Goal: Transaction & Acquisition: Book appointment/travel/reservation

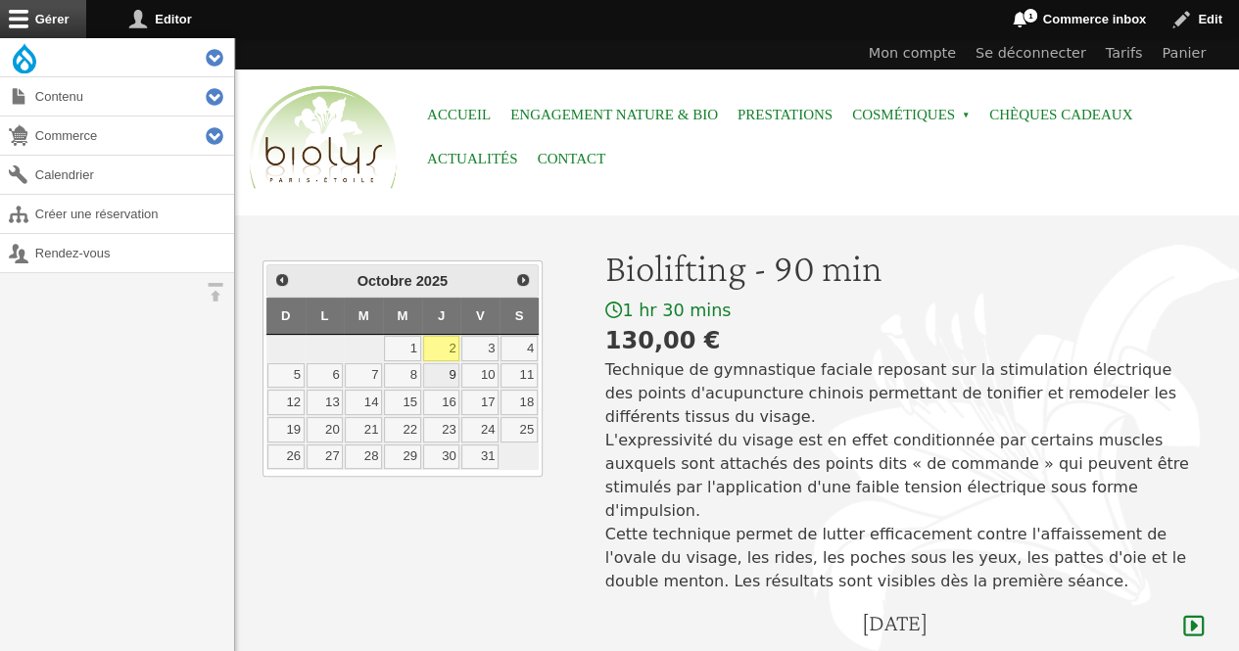
click at [451, 367] on link "9" at bounding box center [441, 375] width 37 height 25
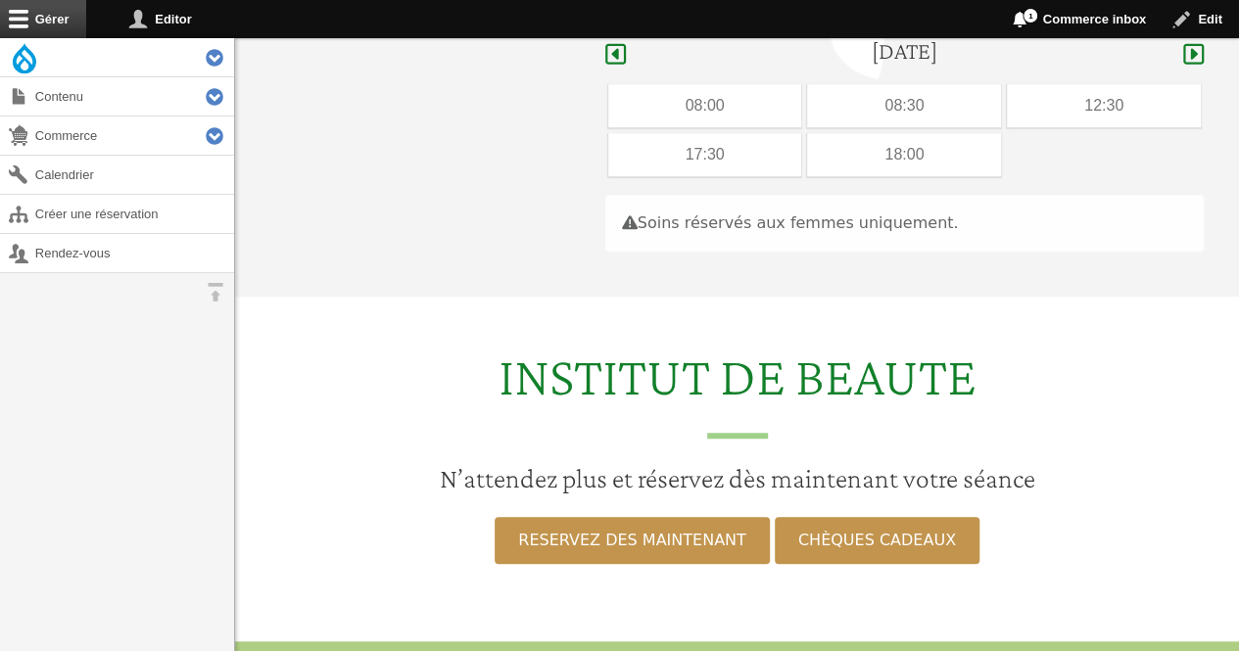
scroll to position [585, 0]
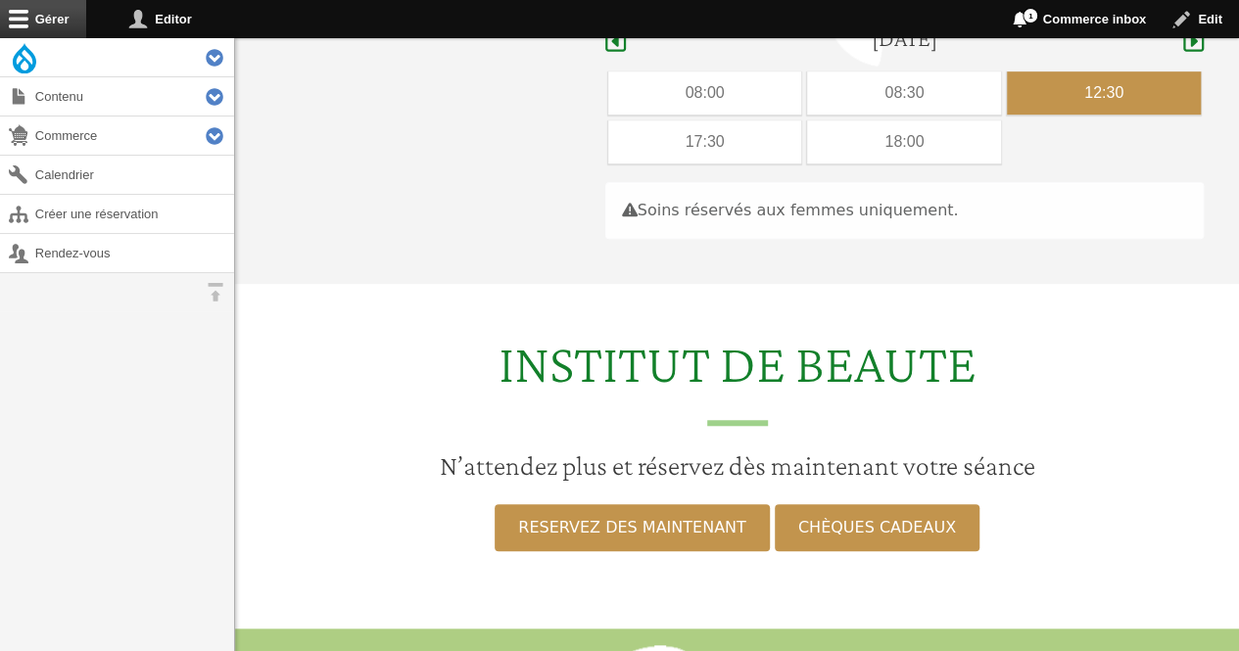
click at [1089, 71] on div "12:30" at bounding box center [1104, 92] width 194 height 43
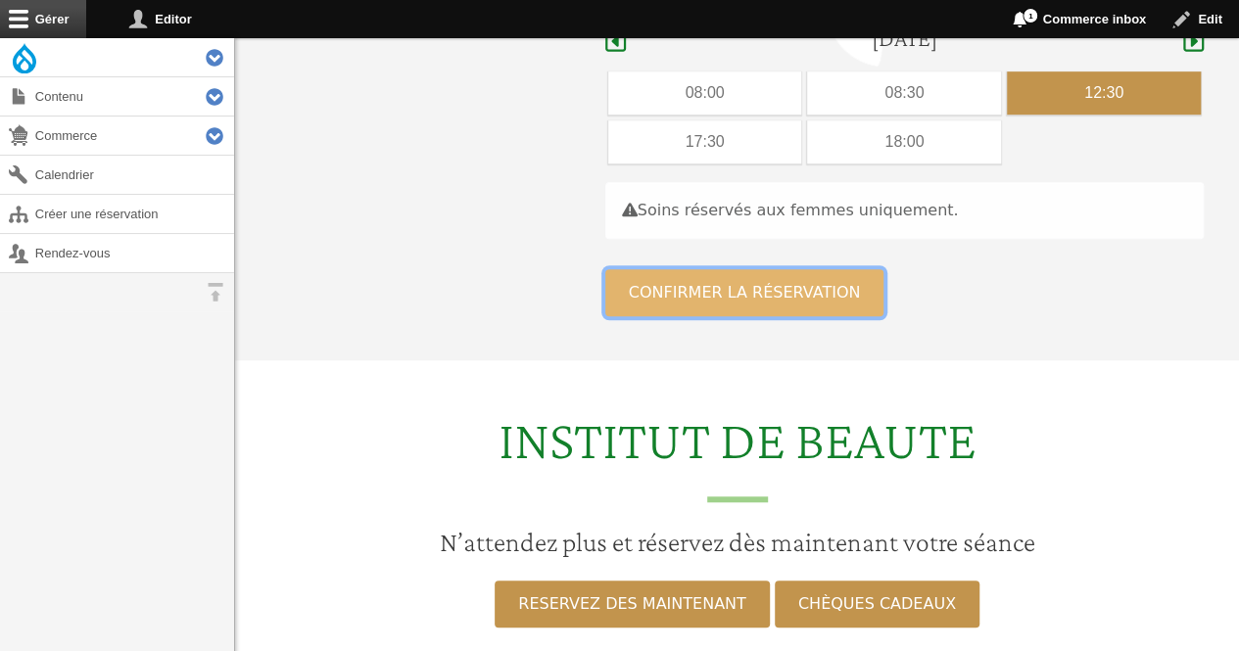
click at [686, 271] on button "Confirmer la réservation" at bounding box center [744, 292] width 279 height 47
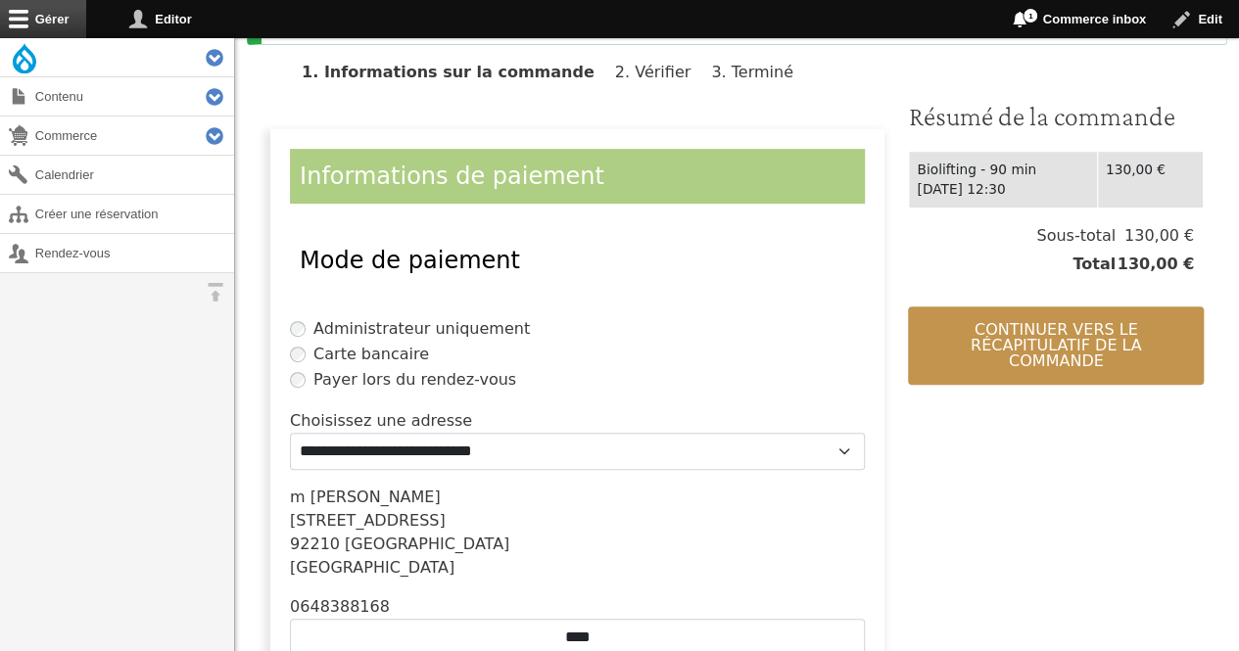
scroll to position [438, 0]
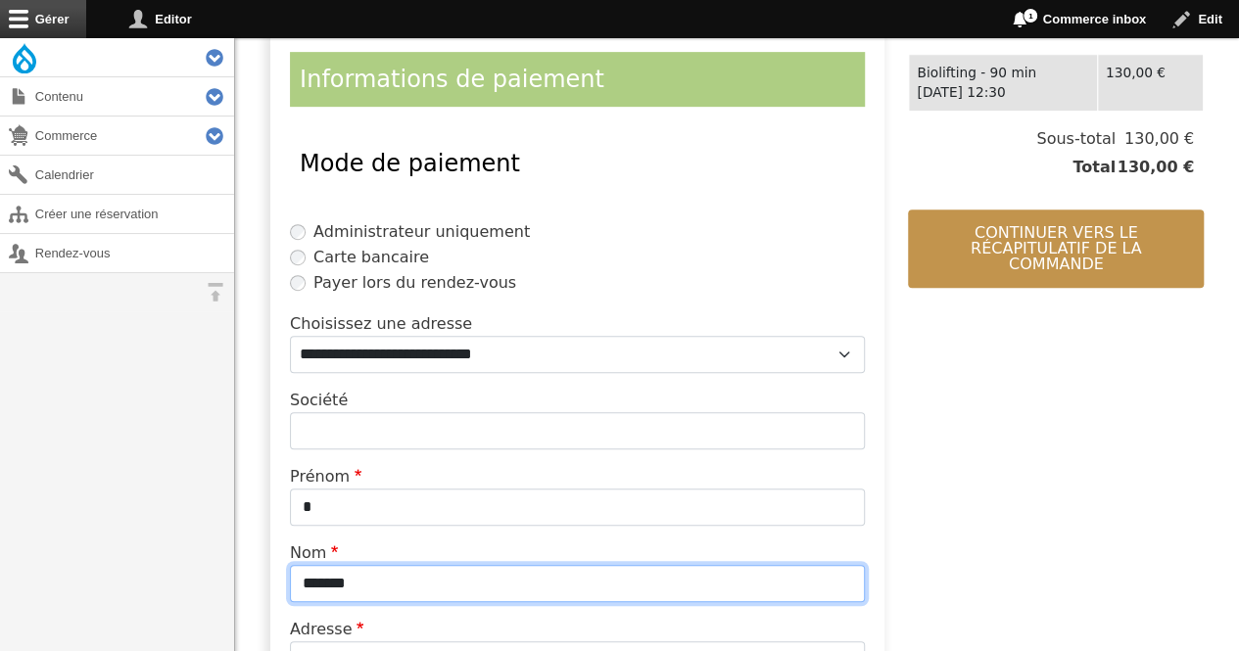
click at [421, 591] on input "*******" at bounding box center [577, 583] width 575 height 37
type input "*"
type input "*********"
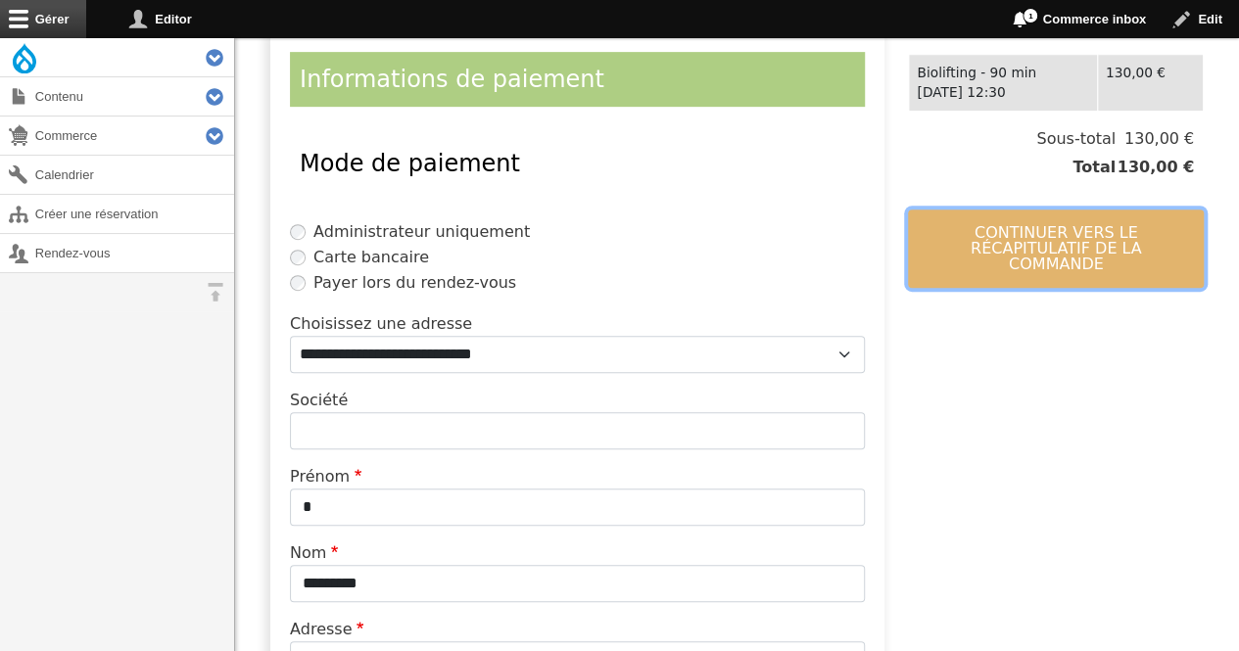
click at [1024, 216] on button "Continuer vers le récapitulatif de la commande" at bounding box center [1056, 249] width 296 height 78
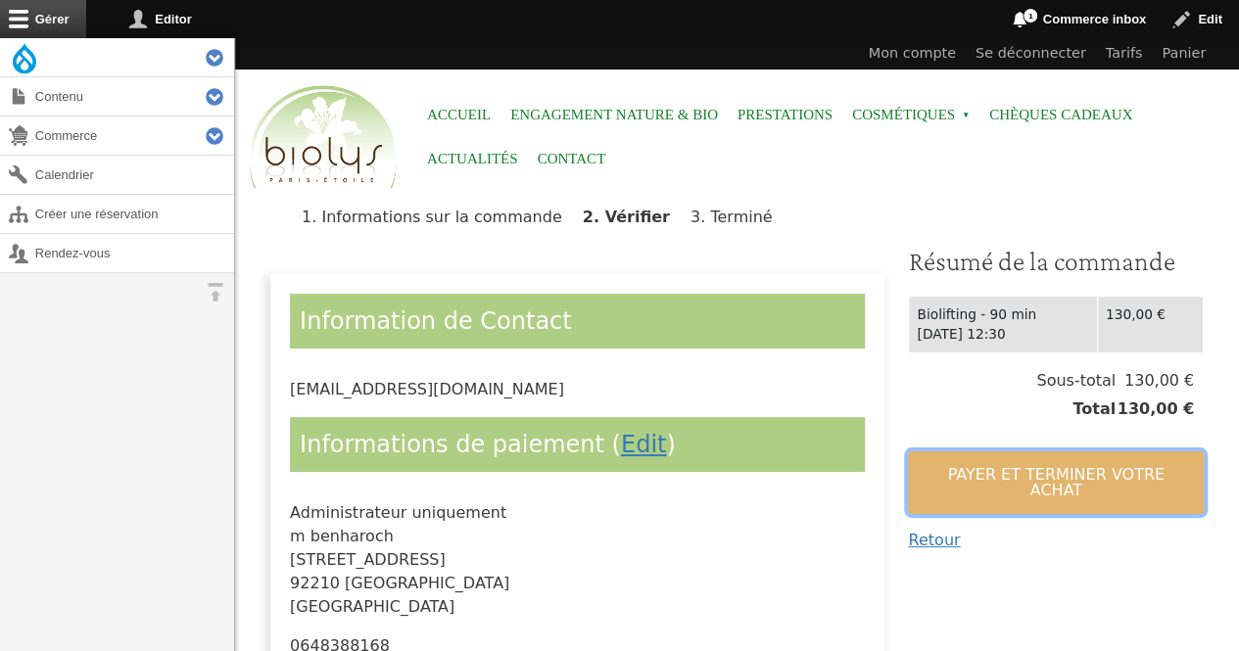
click at [954, 485] on button "Payer et terminer votre achat" at bounding box center [1056, 483] width 296 height 63
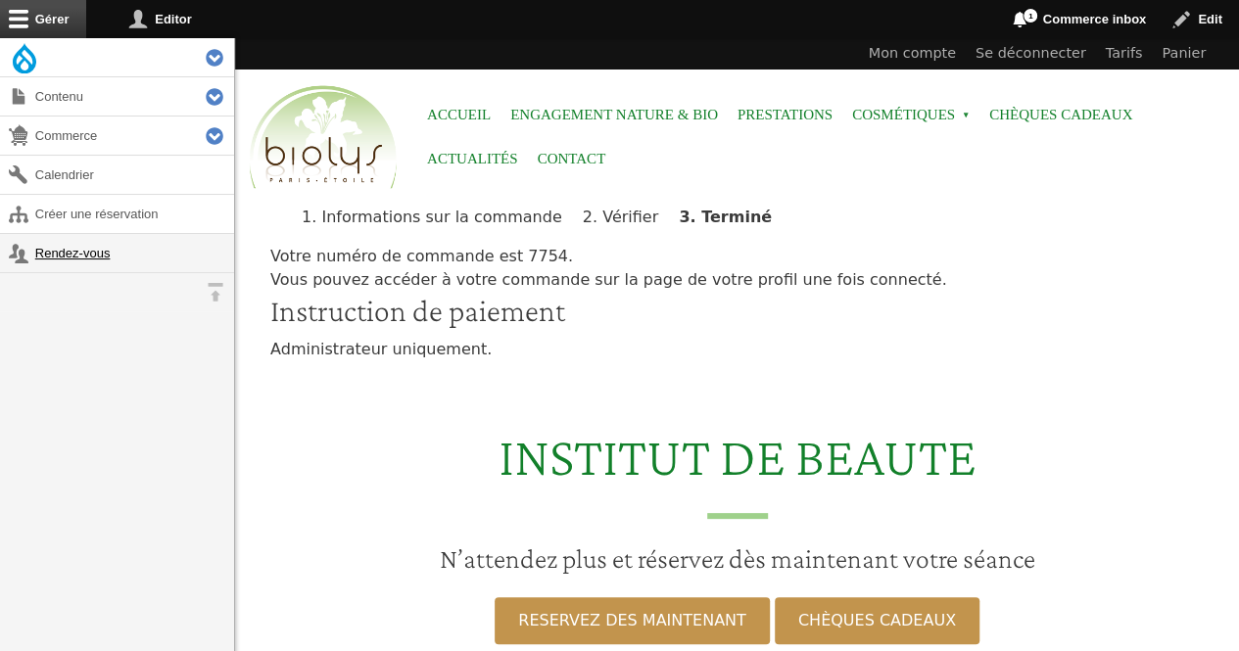
click at [57, 254] on link "Rendez-vous" at bounding box center [117, 253] width 234 height 38
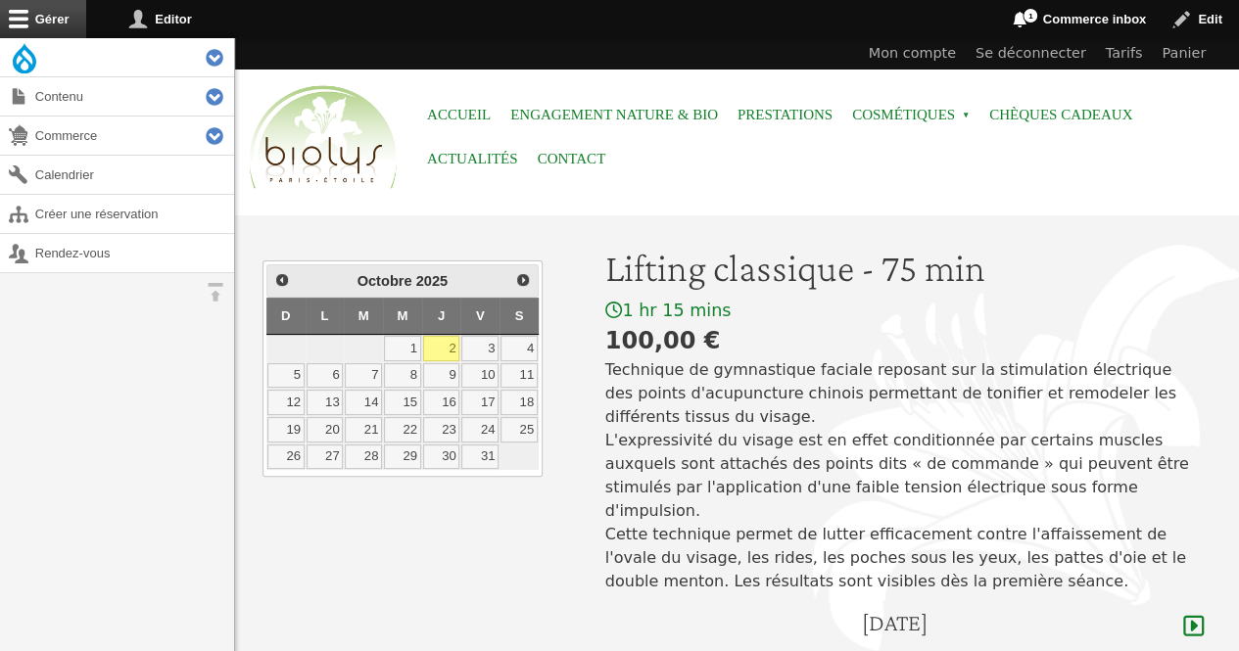
scroll to position [296, 0]
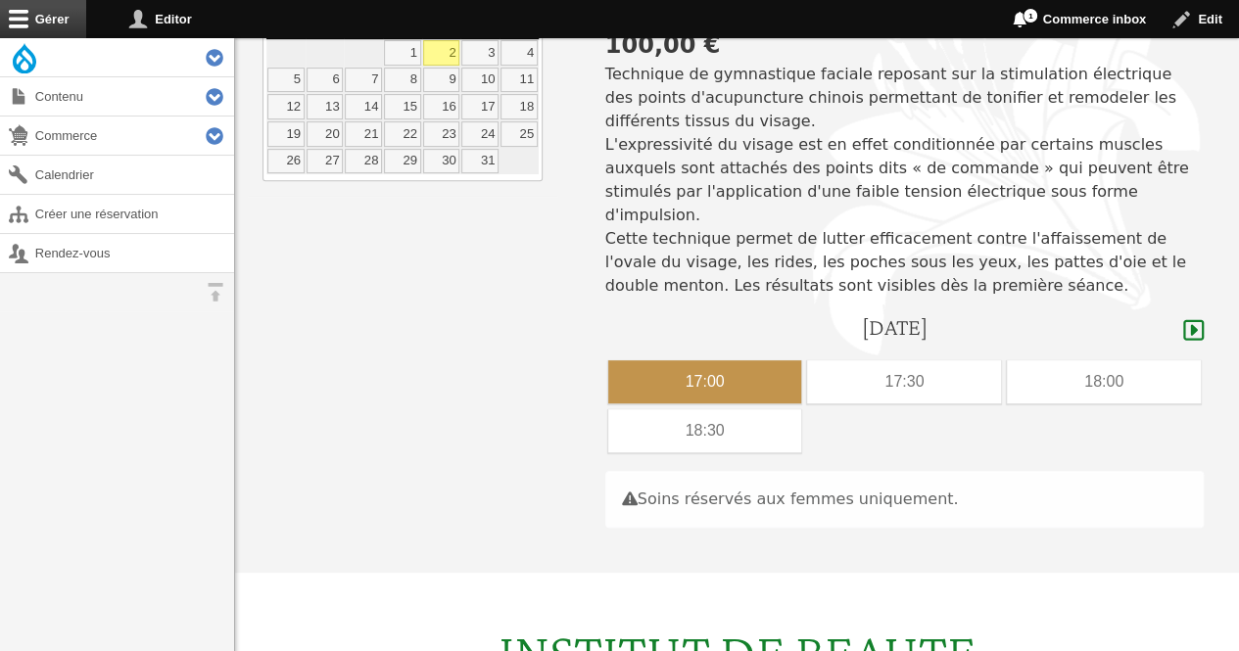
click at [771, 360] on div "17:00" at bounding box center [705, 381] width 194 height 43
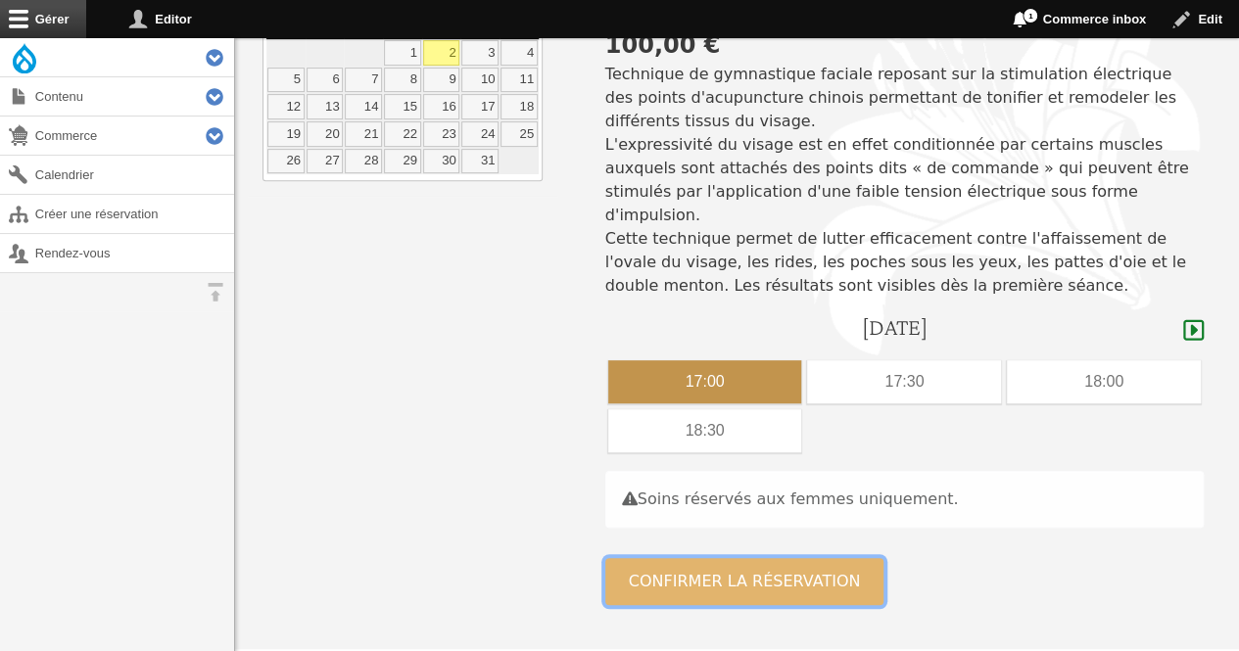
click at [734, 565] on button "Confirmer la réservation" at bounding box center [744, 581] width 279 height 47
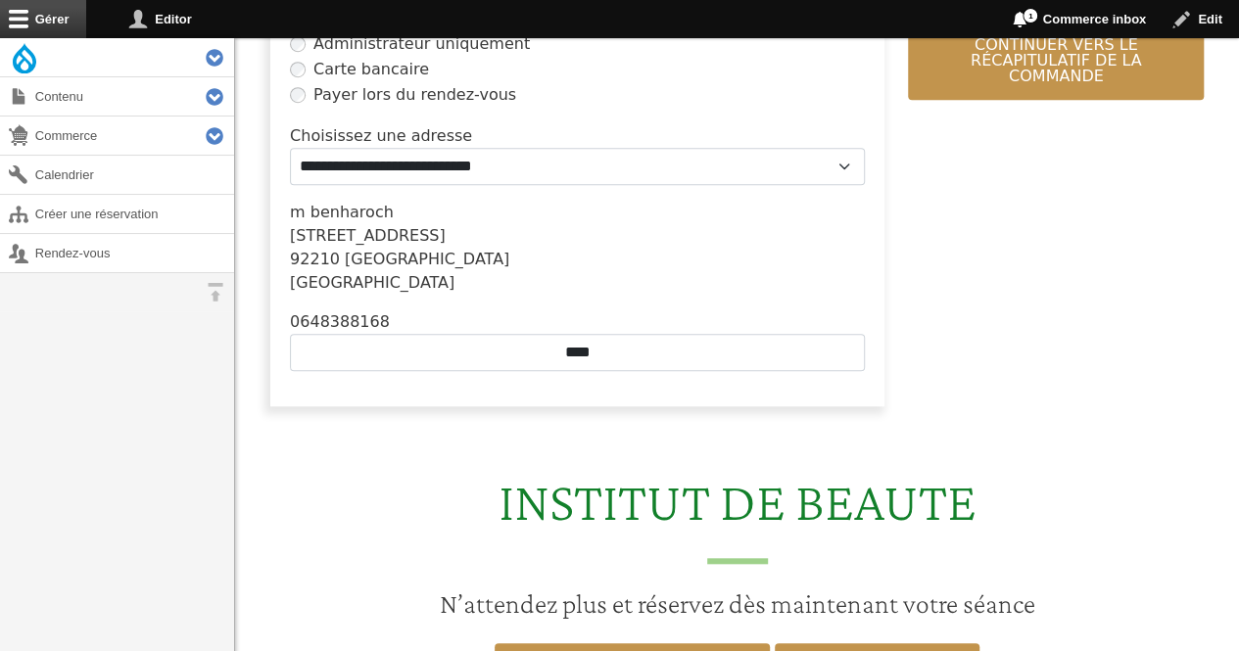
scroll to position [667, 0]
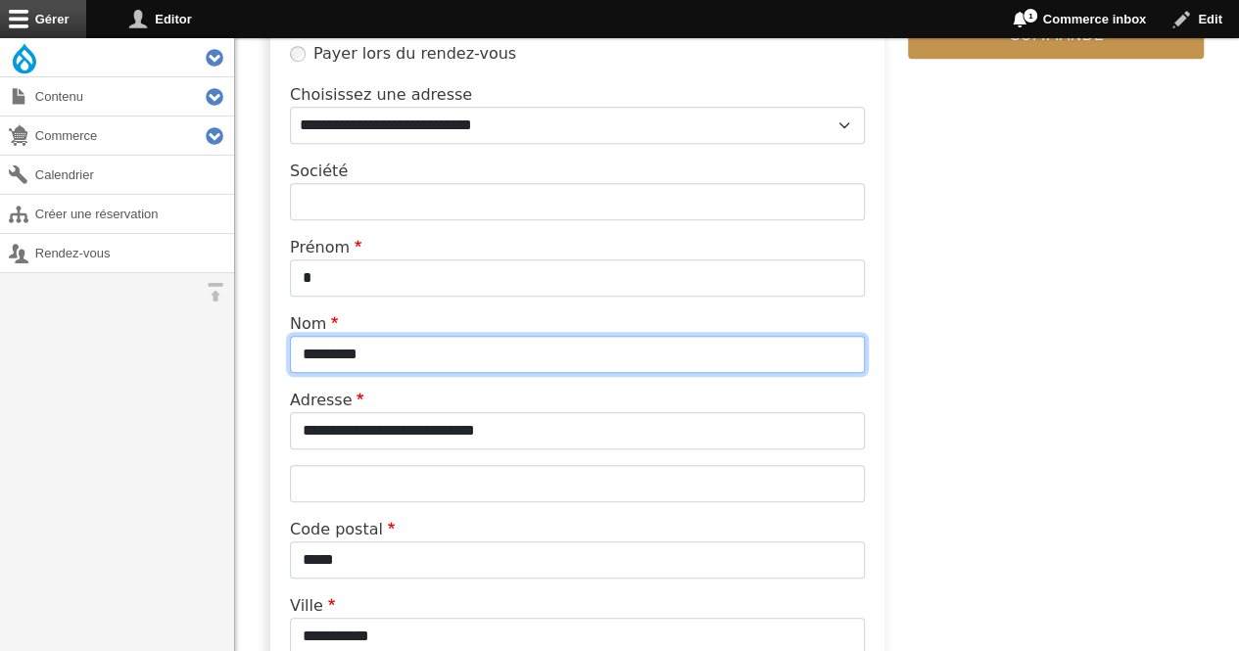
click at [525, 359] on input "*********" at bounding box center [577, 354] width 575 height 37
type input "*"
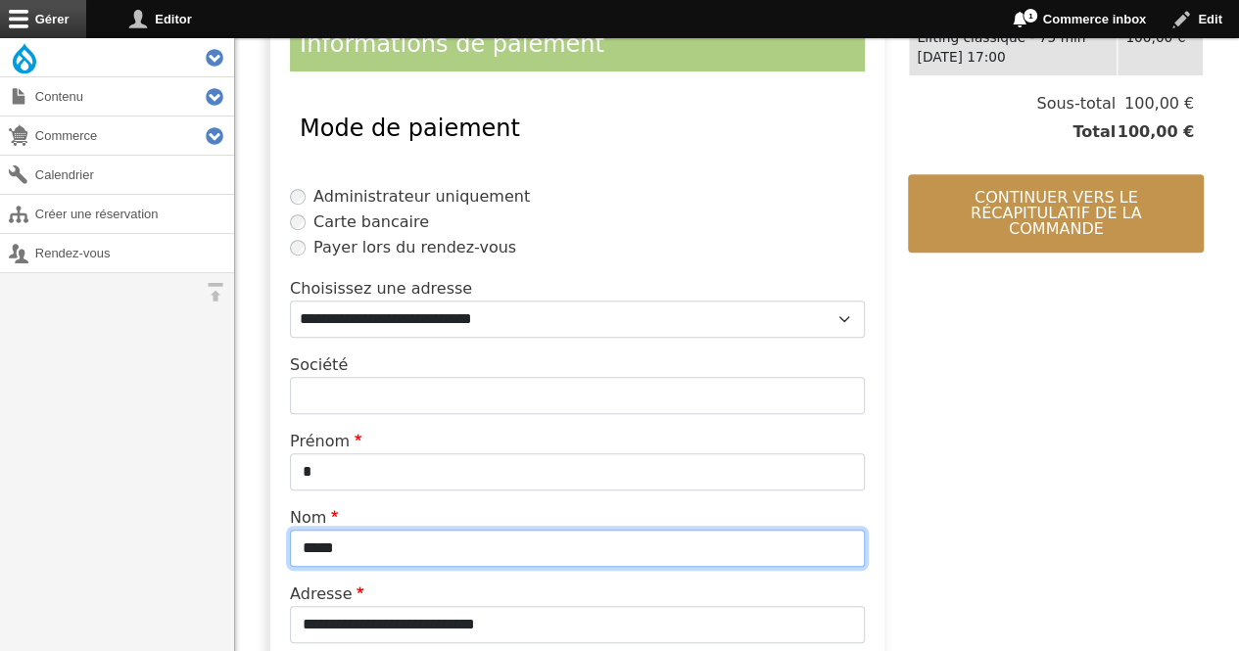
scroll to position [437, 0]
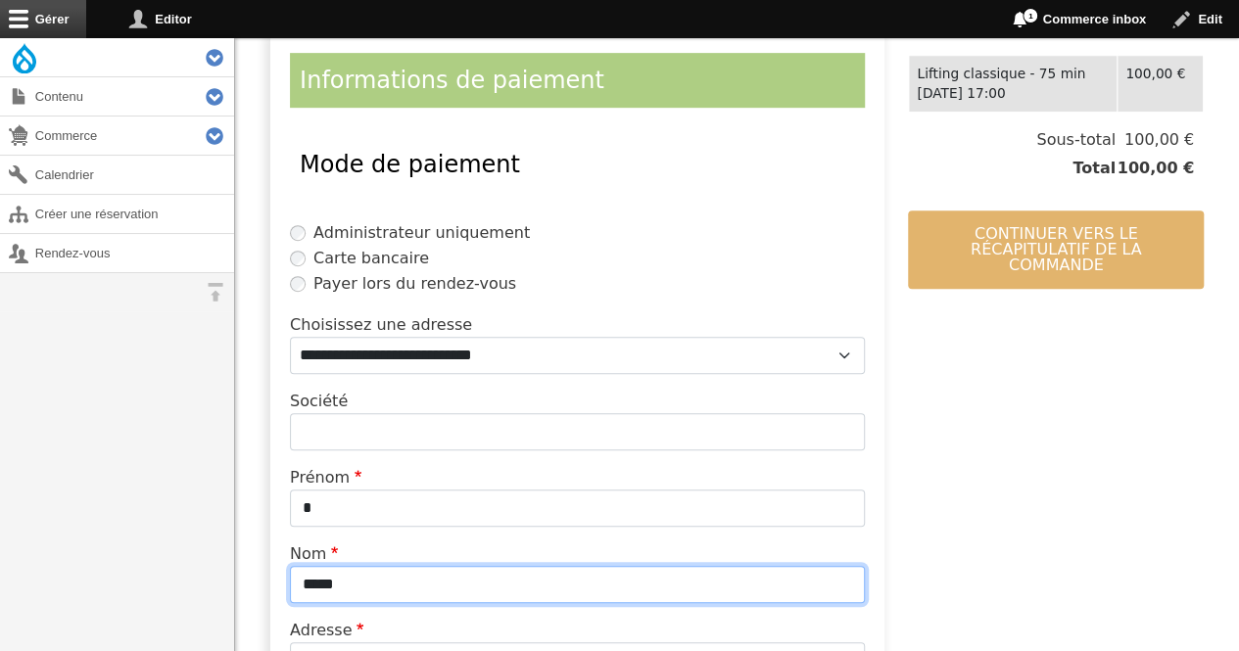
type input "*****"
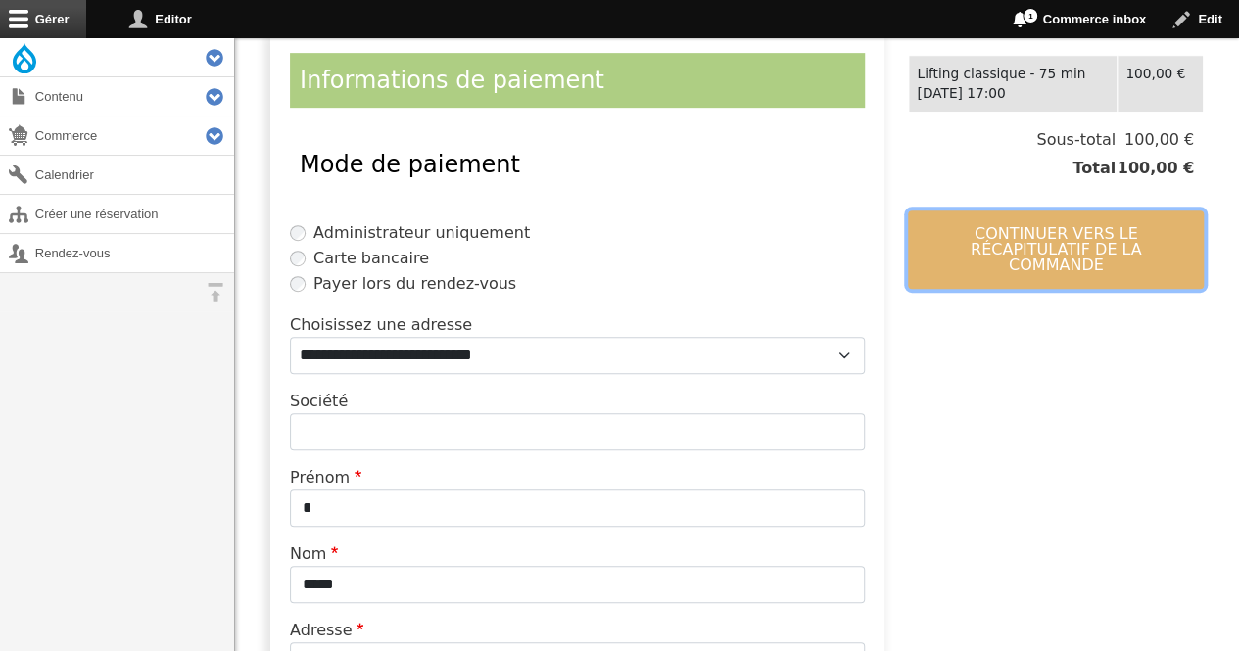
click at [1046, 250] on button "Continuer vers le récapitulatif de la commande" at bounding box center [1056, 250] width 296 height 78
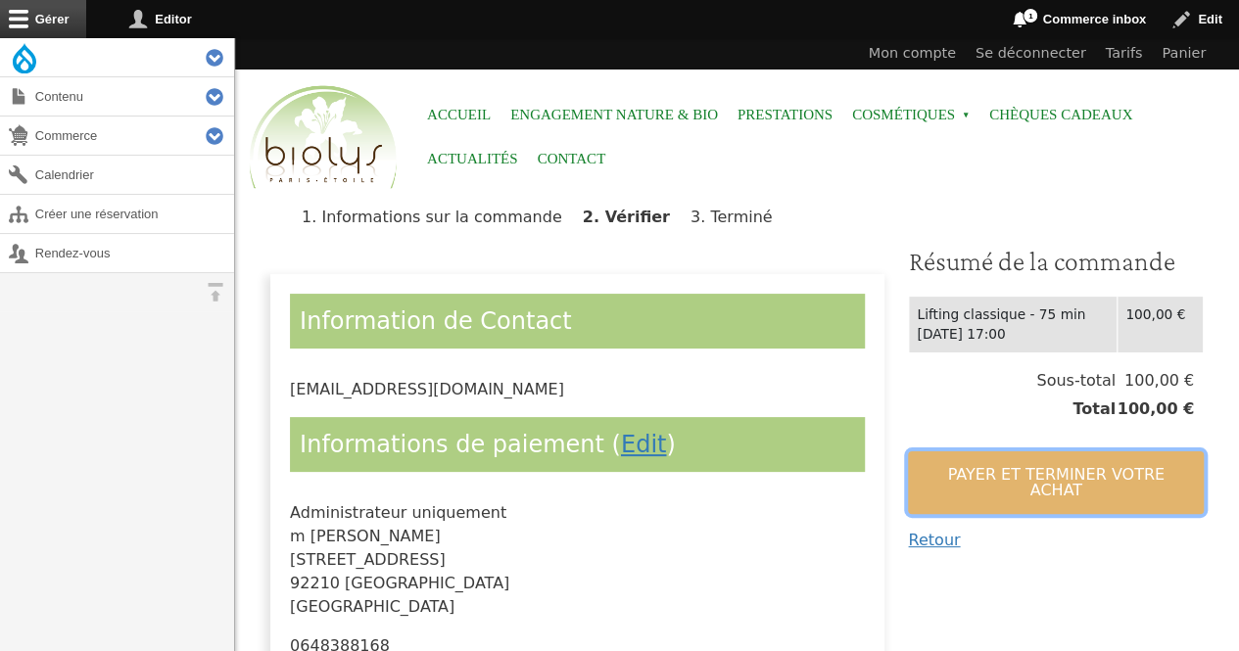
click at [991, 469] on button "Payer et terminer votre achat" at bounding box center [1056, 483] width 296 height 63
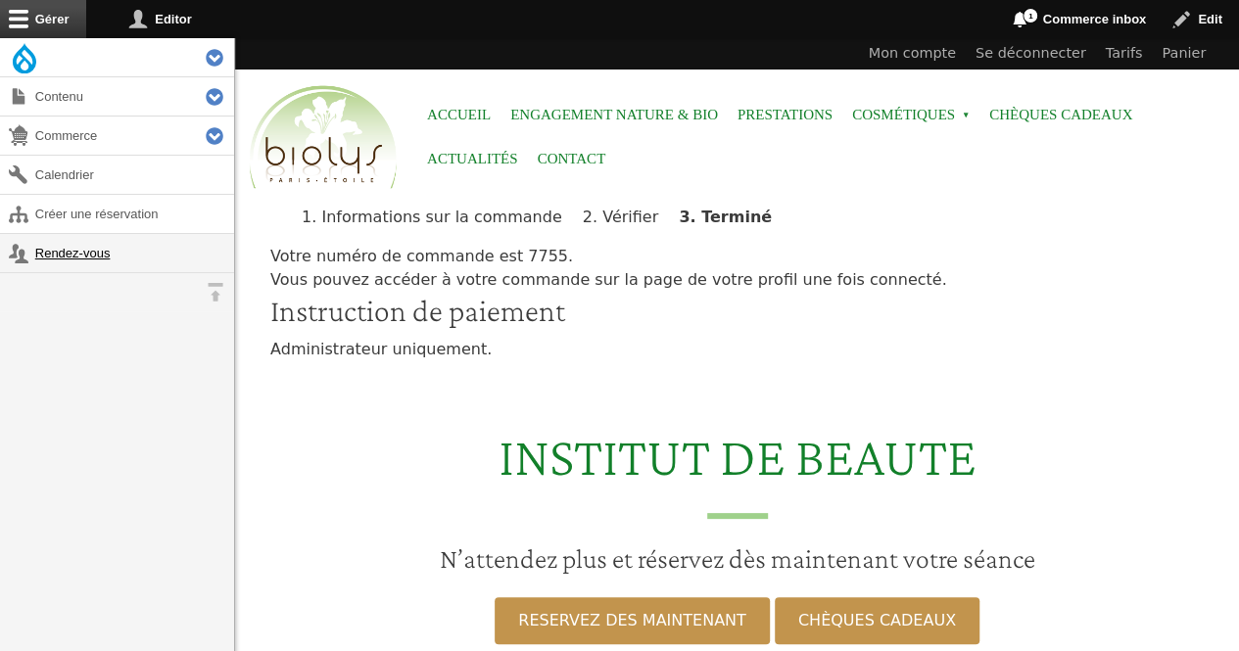
click at [100, 256] on link "Rendez-vous" at bounding box center [117, 253] width 234 height 38
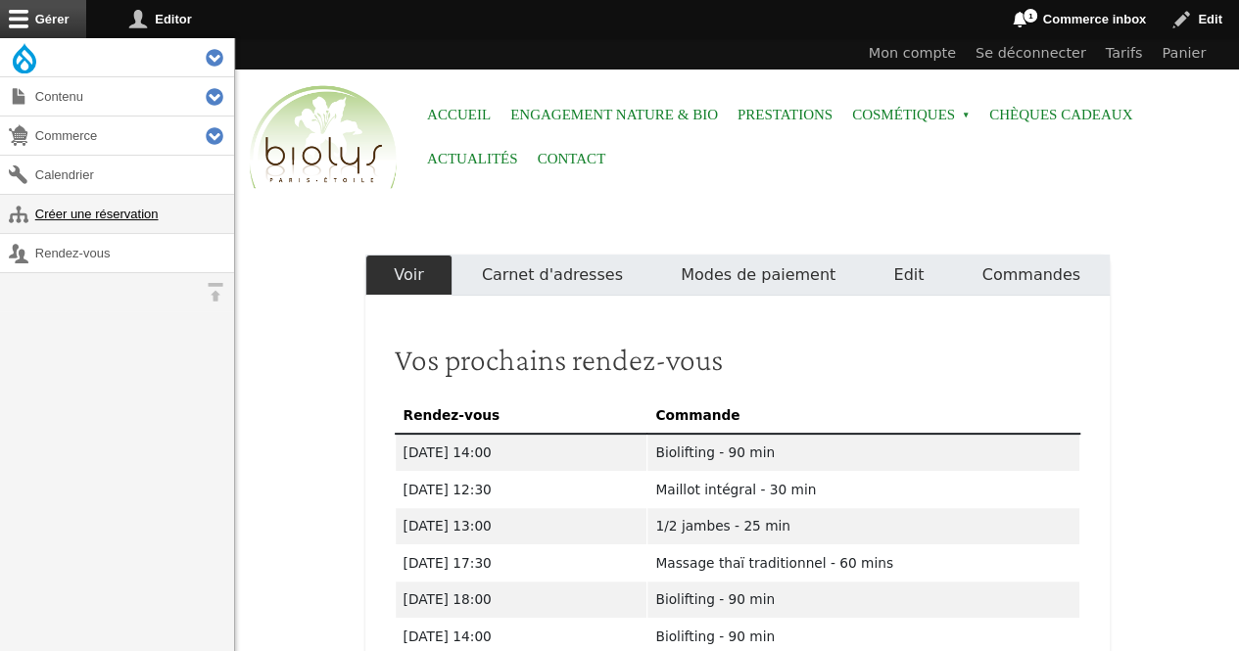
click at [135, 211] on link "Créer une réservation" at bounding box center [117, 214] width 234 height 38
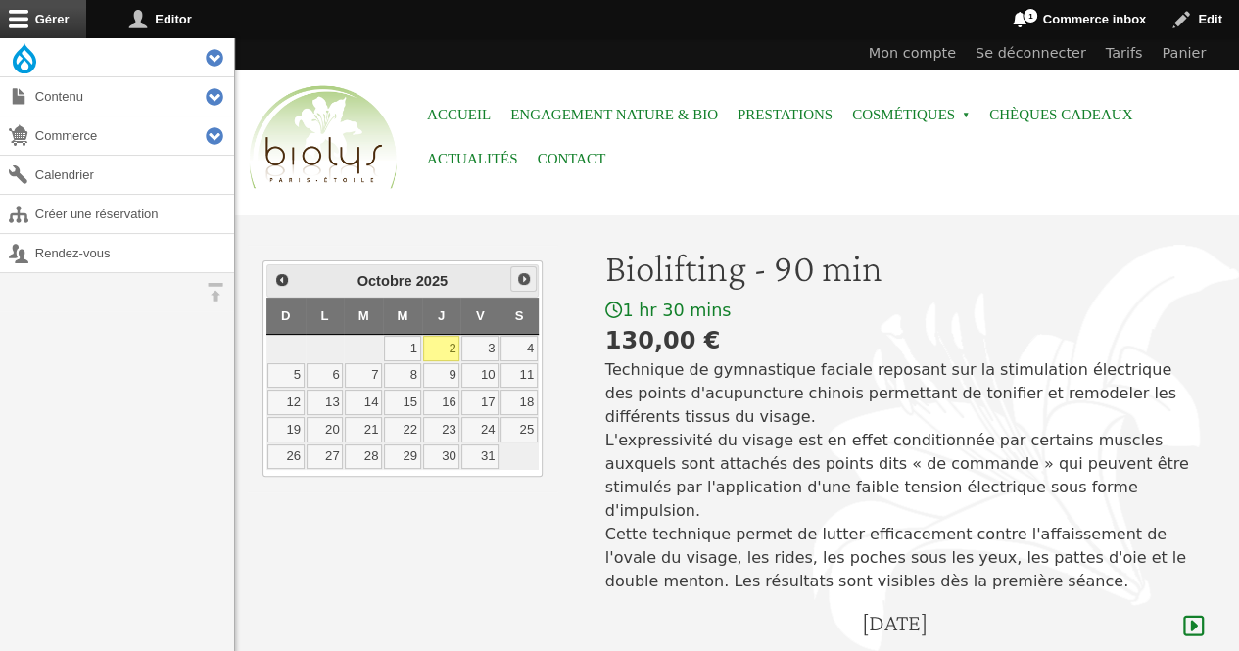
click at [514, 281] on link "Suivant" at bounding box center [522, 278] width 25 height 25
click at [370, 365] on link "4" at bounding box center [363, 375] width 37 height 25
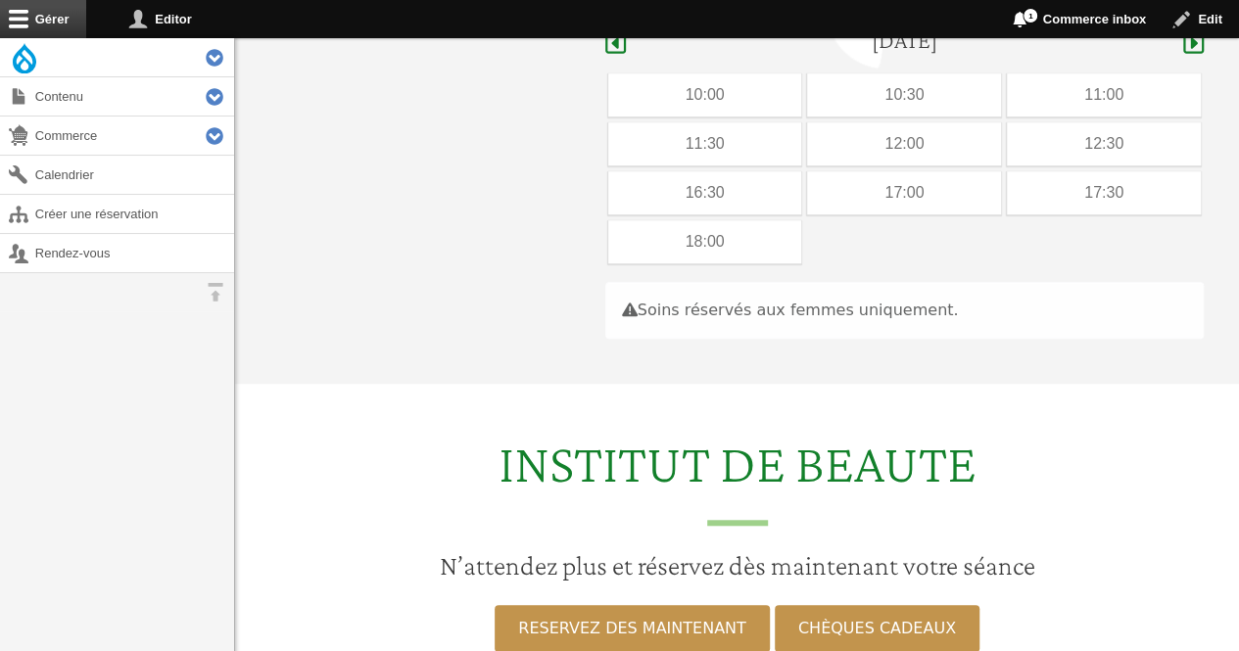
scroll to position [585, 0]
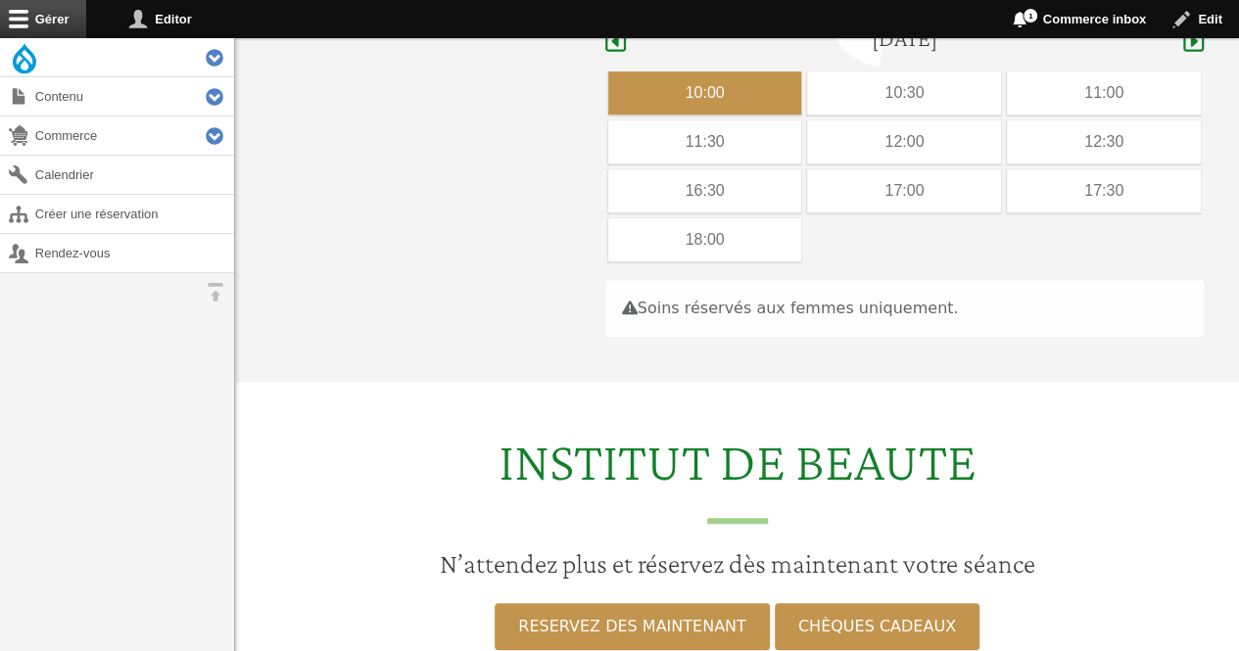
click at [723, 71] on div "10:00" at bounding box center [705, 92] width 194 height 43
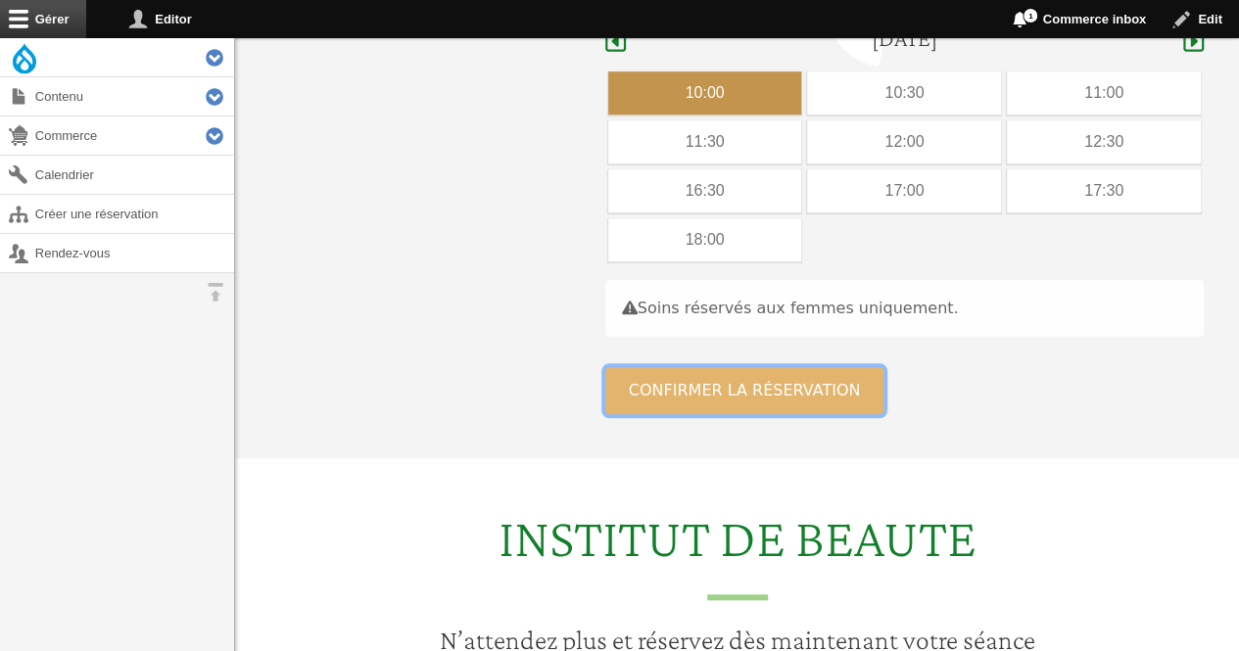
click at [622, 367] on button "Confirmer la réservation" at bounding box center [744, 390] width 279 height 47
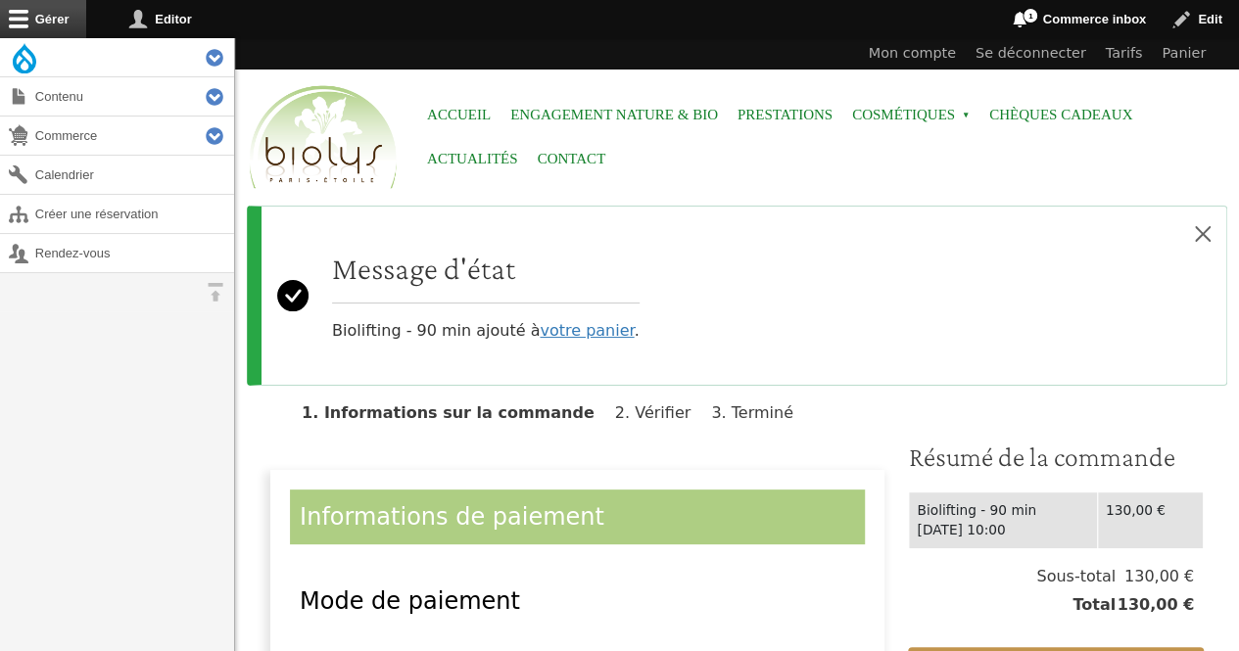
scroll to position [525, 0]
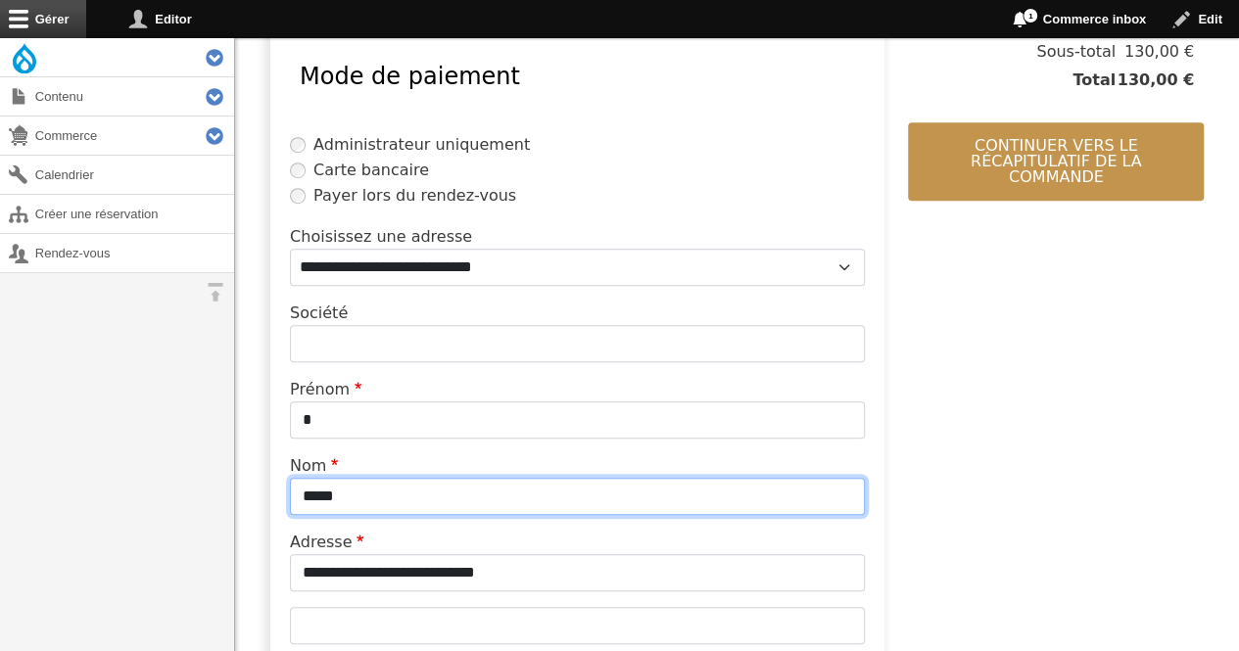
click at [465, 493] on input "*****" at bounding box center [577, 496] width 575 height 37
type input "*"
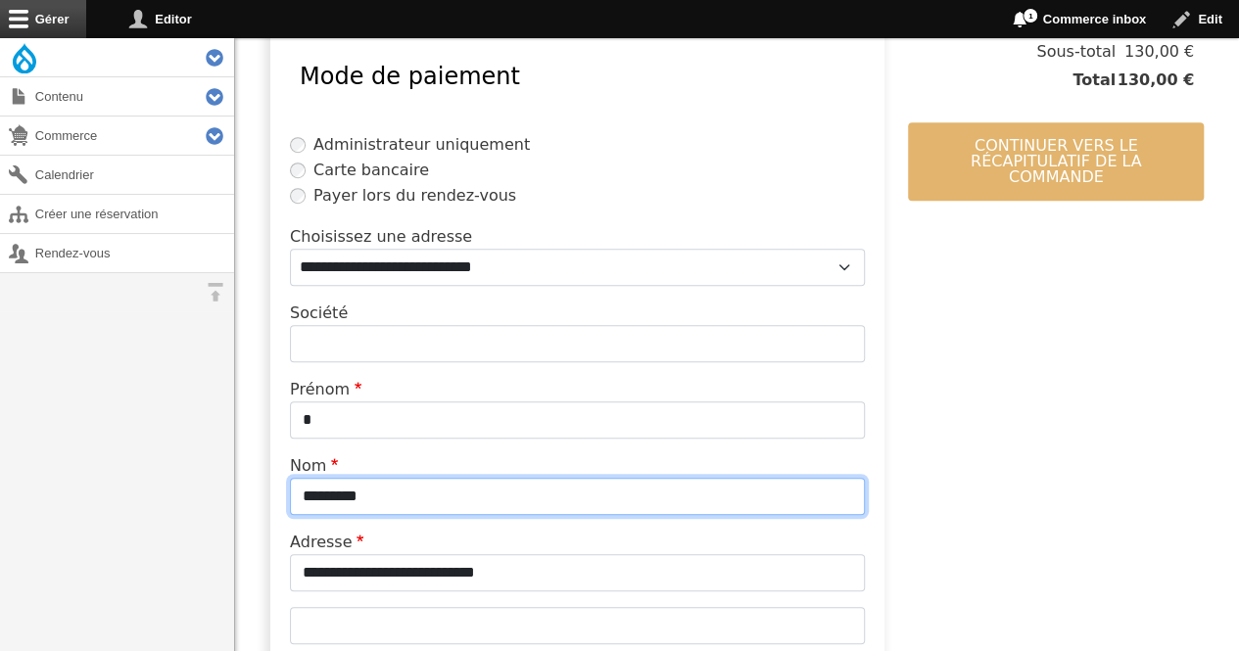
type input "*********"
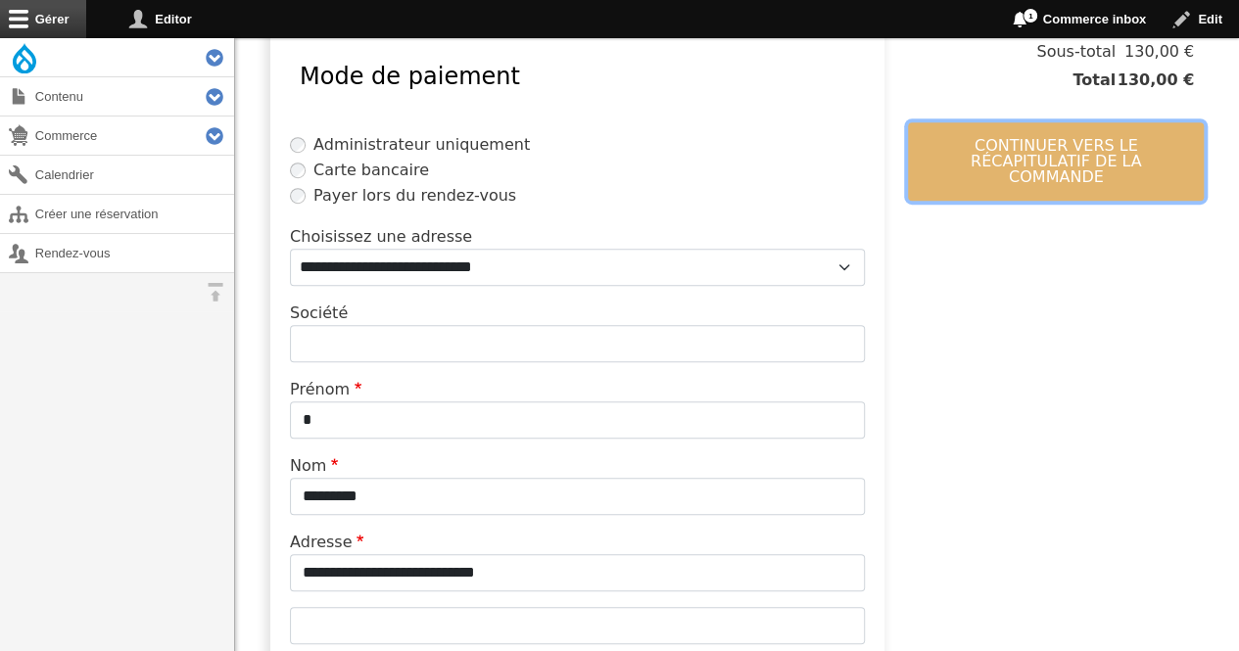
click at [940, 159] on button "Continuer vers le récapitulatif de la commande" at bounding box center [1056, 161] width 296 height 78
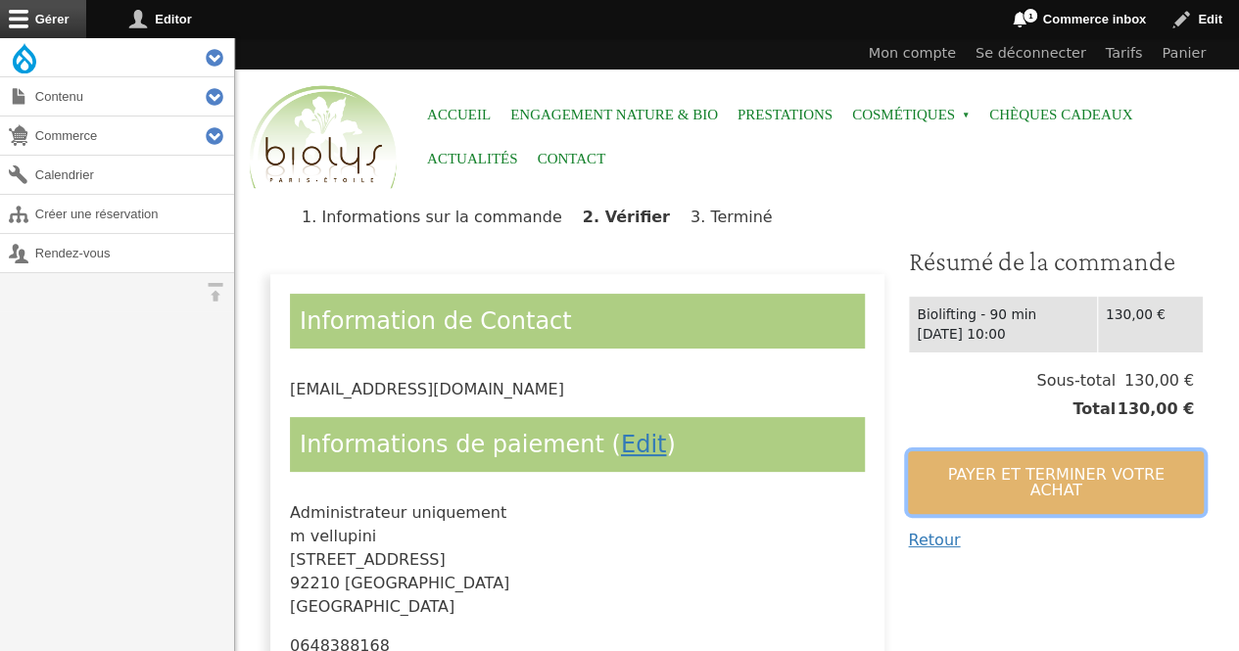
click at [950, 463] on button "Payer et terminer votre achat" at bounding box center [1056, 483] width 296 height 63
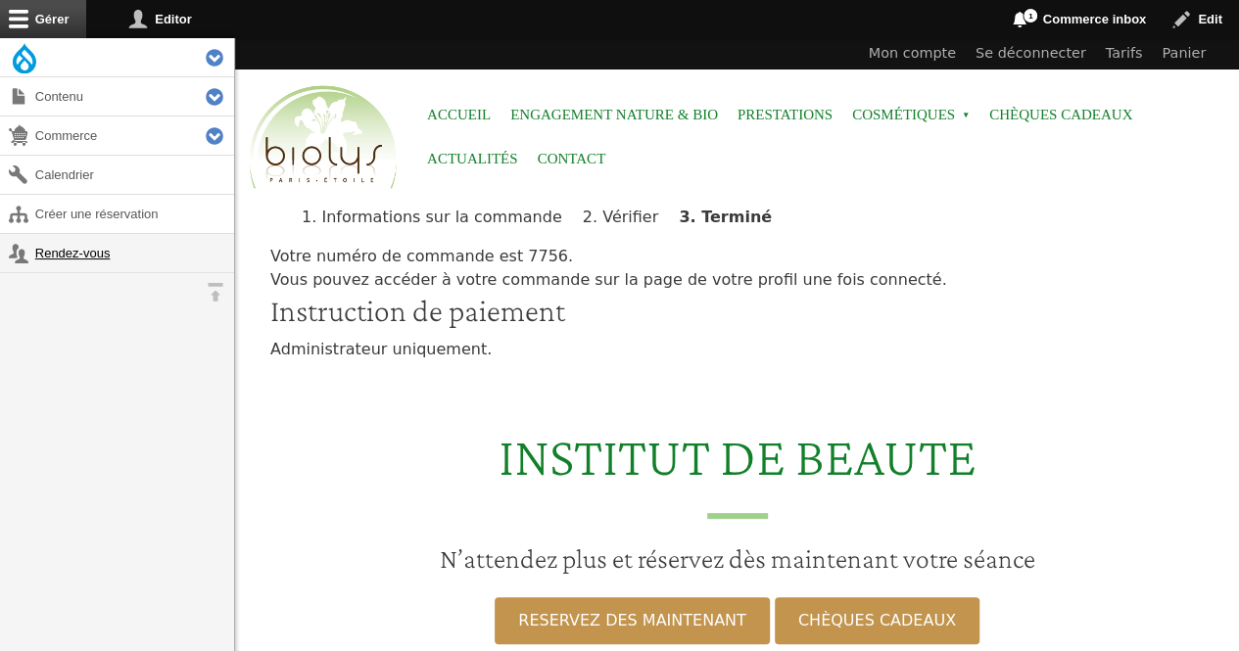
click at [41, 254] on link "Rendez-vous" at bounding box center [117, 253] width 234 height 38
